Goal: Information Seeking & Learning: Learn about a topic

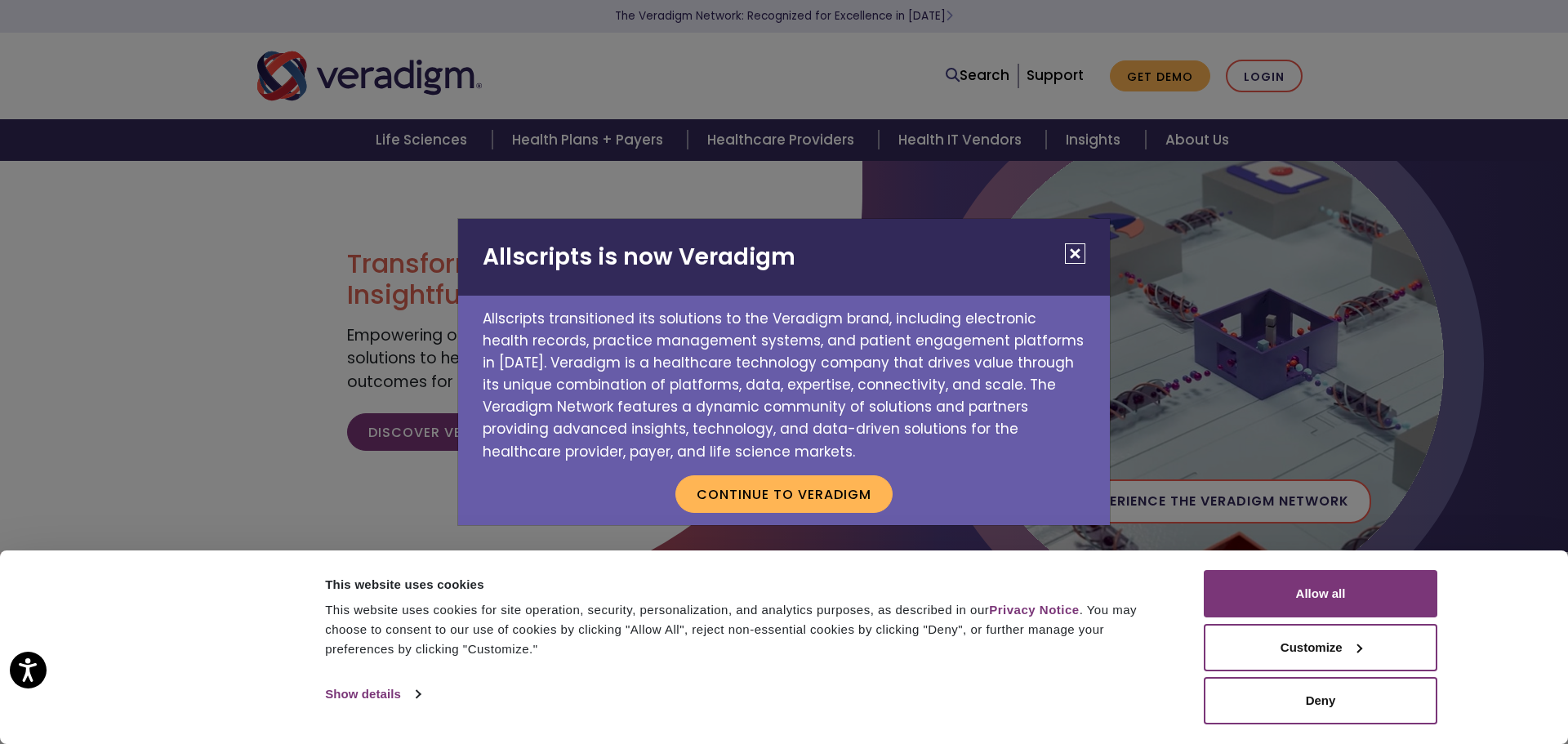
click at [1075, 251] on button "Close" at bounding box center [1075, 253] width 21 height 21
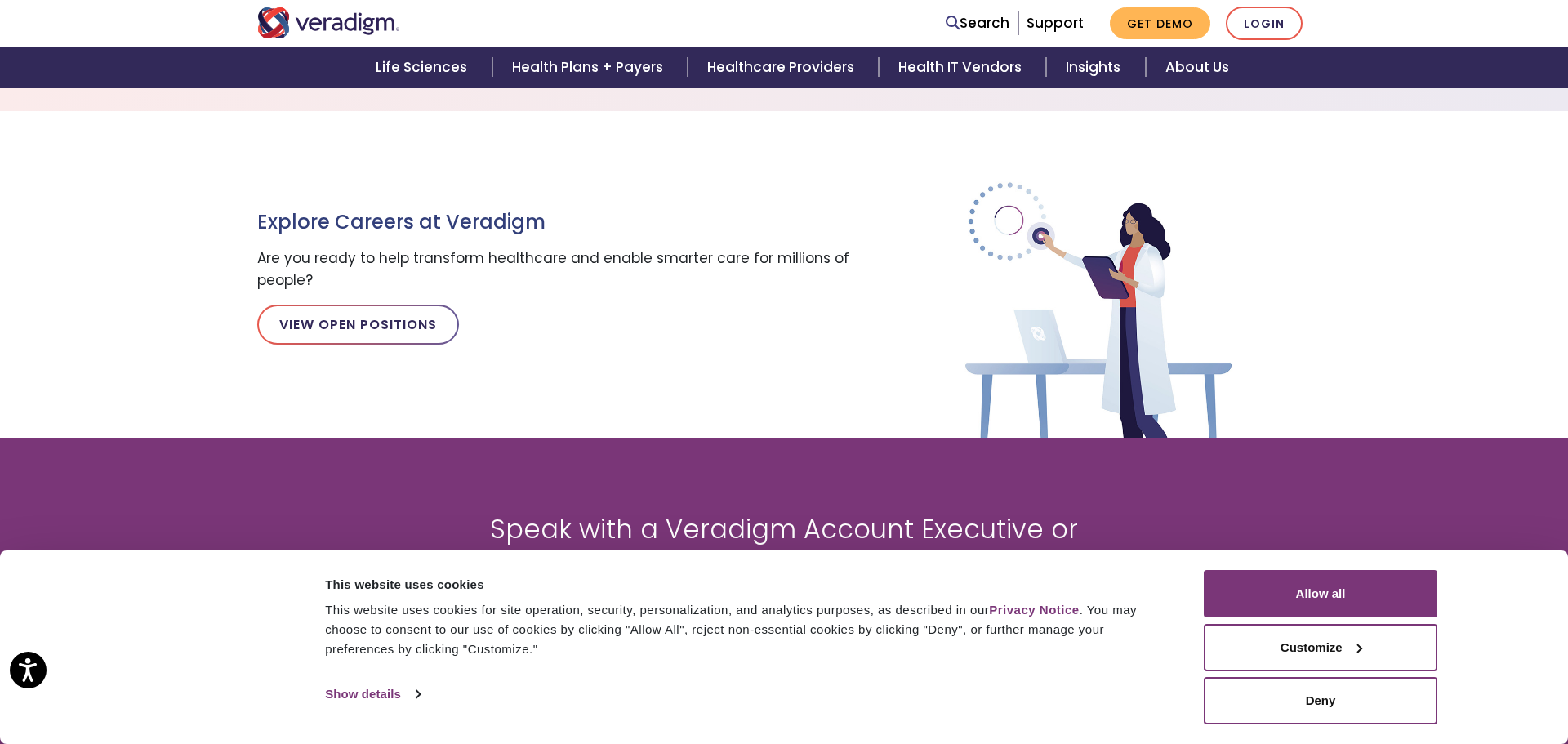
scroll to position [1852, 0]
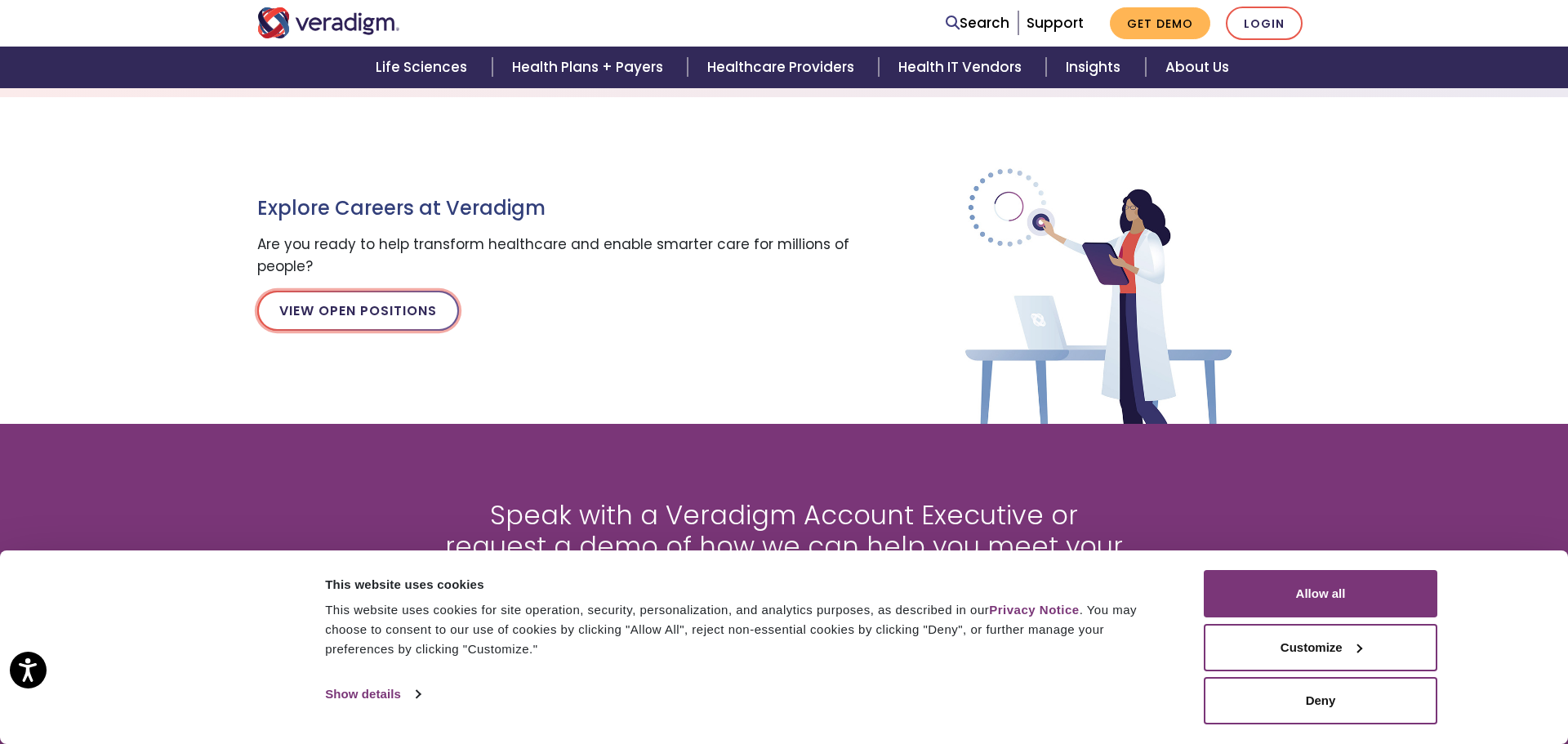
click at [416, 300] on link "View Open Positions" at bounding box center [358, 310] width 202 height 39
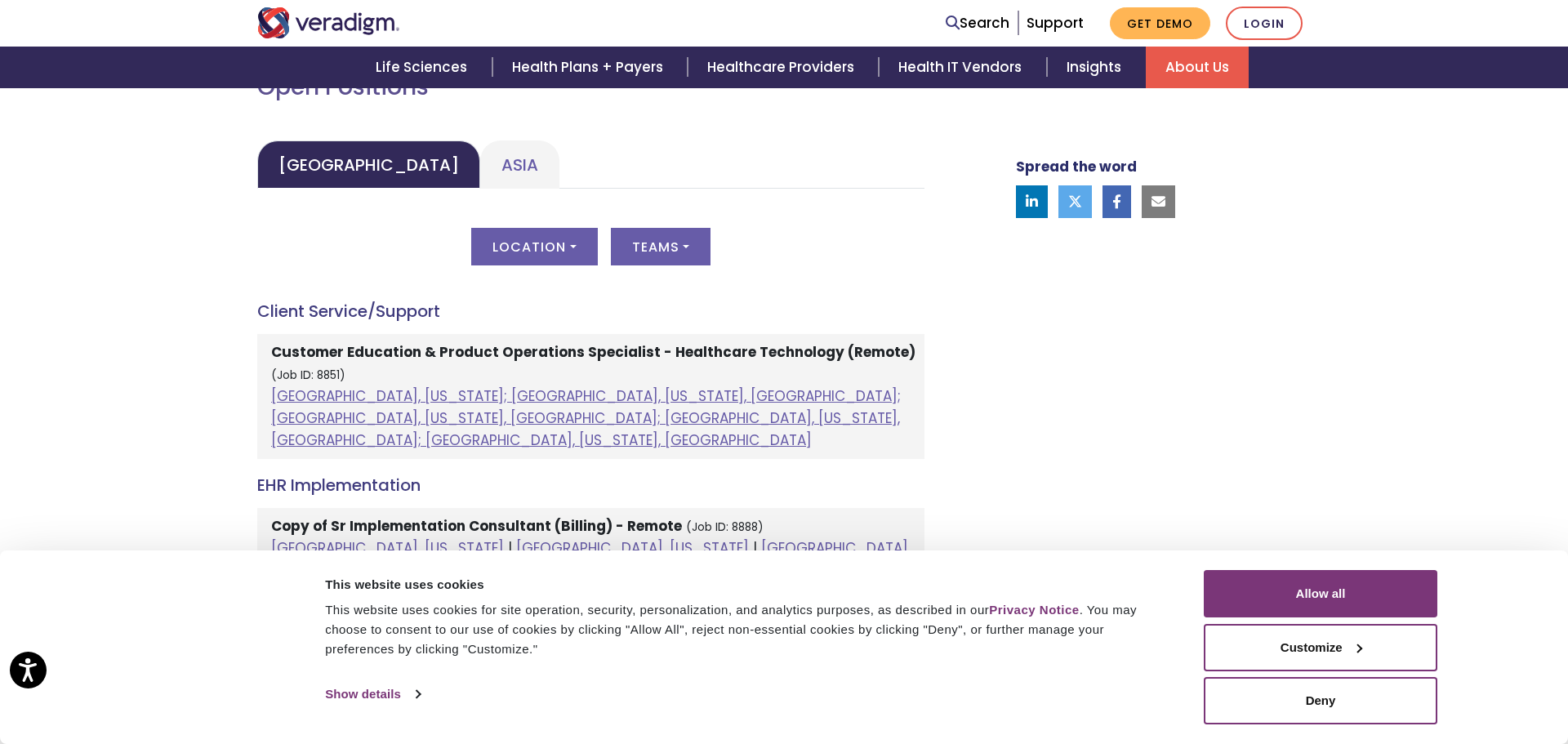
scroll to position [767, 0]
click at [537, 238] on button "Location" at bounding box center [534, 244] width 126 height 37
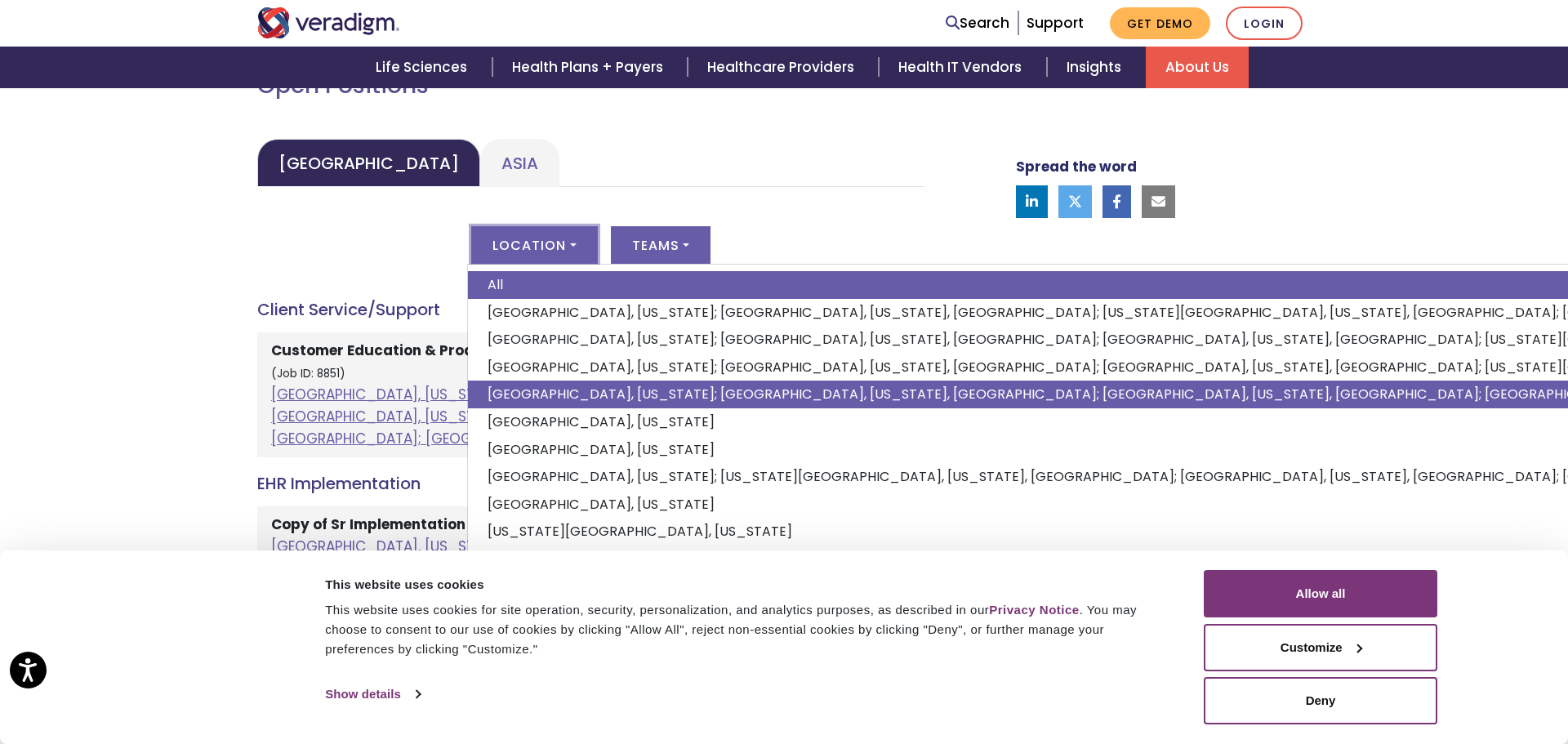
scroll to position [108, 0]
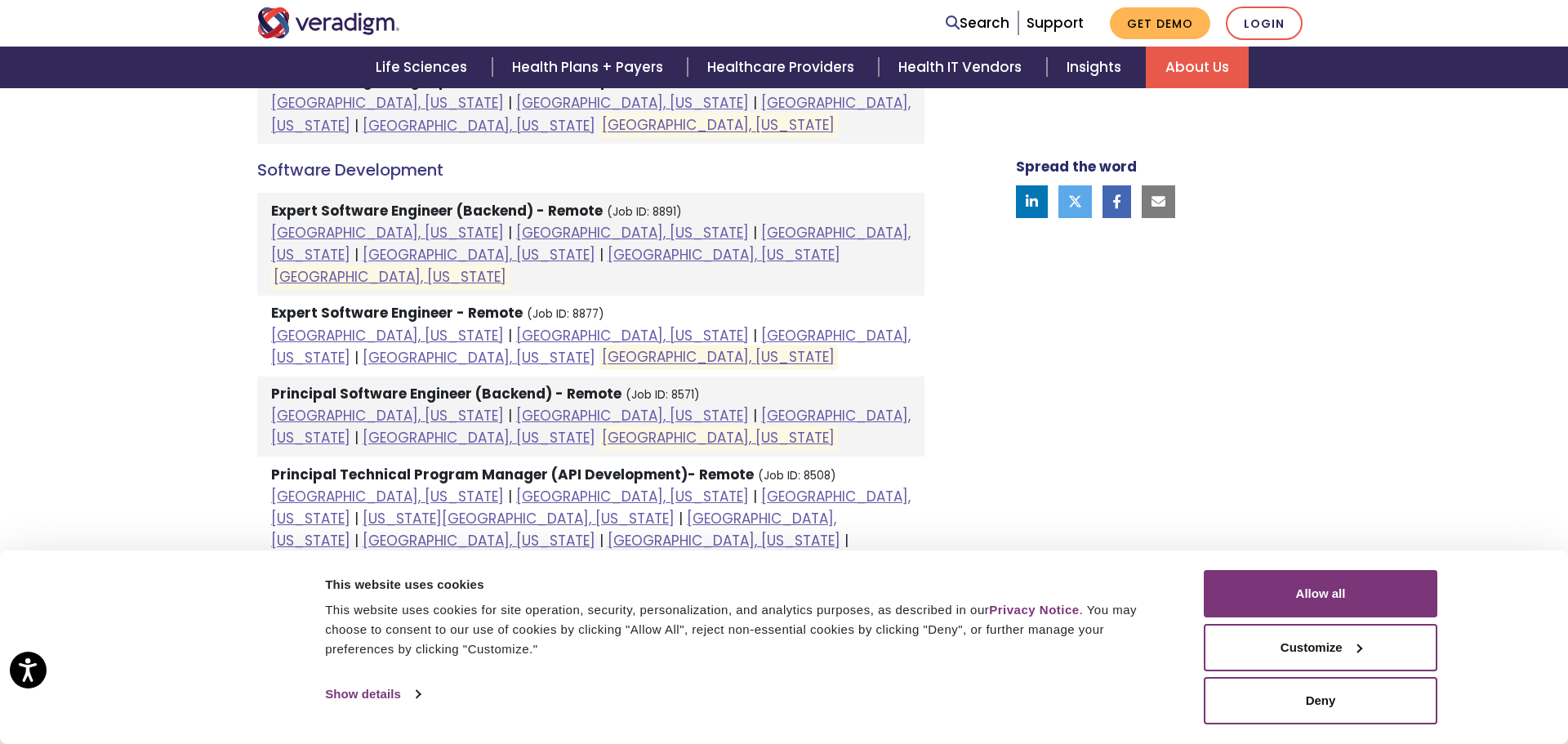
scroll to position [0, 0]
